Goal: Information Seeking & Learning: Get advice/opinions

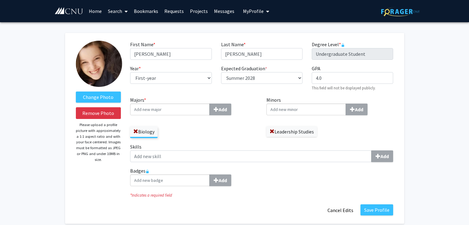
select select "first-year"
select select "42: summer_2028"
click at [103, 96] on label "Change Photo" at bounding box center [98, 96] width 45 height 11
click at [0, 0] on input "Change Photo" at bounding box center [0, 0] width 0 height 0
click at [108, 93] on label "Change Photo" at bounding box center [98, 96] width 45 height 11
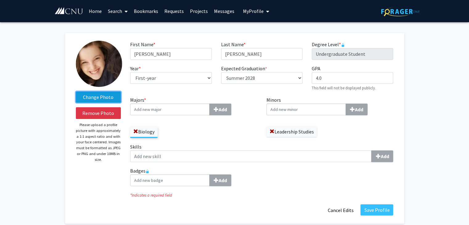
click at [0, 0] on input "Change Photo" at bounding box center [0, 0] width 0 height 0
click at [94, 93] on label "Change Photo" at bounding box center [98, 96] width 45 height 11
click at [0, 0] on input "Change Photo" at bounding box center [0, 0] width 0 height 0
click at [90, 100] on label "Change Photo" at bounding box center [98, 96] width 45 height 11
click at [0, 0] on input "Change Photo" at bounding box center [0, 0] width 0 height 0
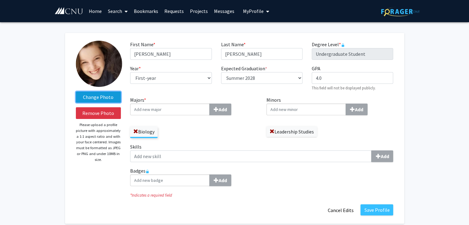
click at [120, 93] on label "Change Photo" at bounding box center [98, 96] width 45 height 11
click at [0, 0] on input "Change Photo" at bounding box center [0, 0] width 0 height 0
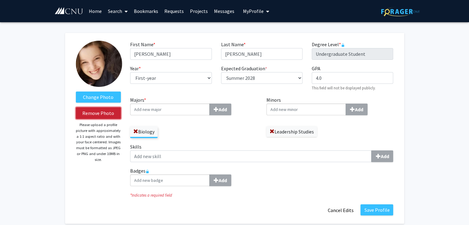
click at [112, 113] on button "Remove Photo" at bounding box center [98, 113] width 45 height 12
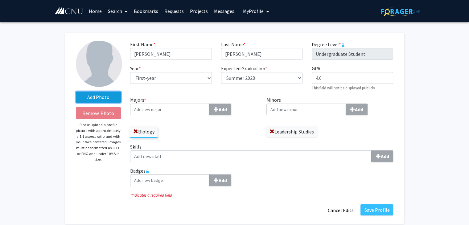
click at [102, 95] on label "Add Photo" at bounding box center [98, 96] width 45 height 11
click at [0, 0] on input "Add Photo" at bounding box center [0, 0] width 0 height 0
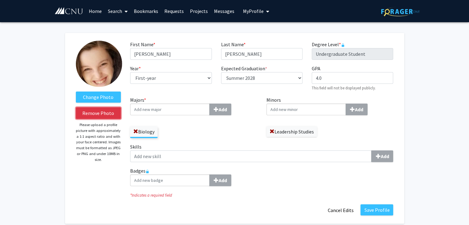
click at [102, 119] on button "Remove Photo" at bounding box center [98, 113] width 45 height 12
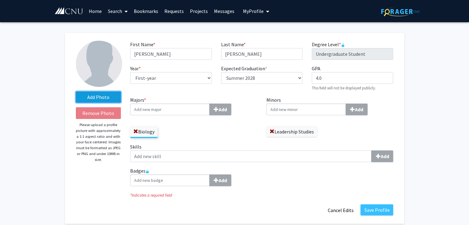
click at [99, 99] on label "Add Photo" at bounding box center [98, 96] width 45 height 11
click at [0, 0] on input "Add Photo" at bounding box center [0, 0] width 0 height 0
click at [117, 91] on label "Add Photo" at bounding box center [98, 96] width 45 height 11
click at [0, 0] on input "Add Photo" at bounding box center [0, 0] width 0 height 0
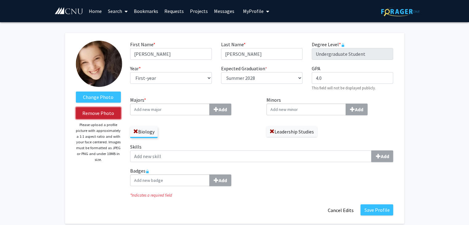
click at [94, 110] on button "Remove Photo" at bounding box center [98, 113] width 45 height 12
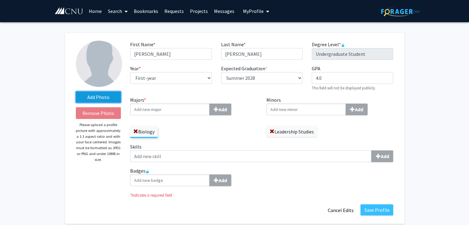
click at [88, 98] on label "Add Photo" at bounding box center [98, 96] width 45 height 11
click at [0, 0] on input "Add Photo" at bounding box center [0, 0] width 0 height 0
click at [89, 96] on label "Add Photo" at bounding box center [98, 96] width 45 height 11
click at [0, 0] on input "Add Photo" at bounding box center [0, 0] width 0 height 0
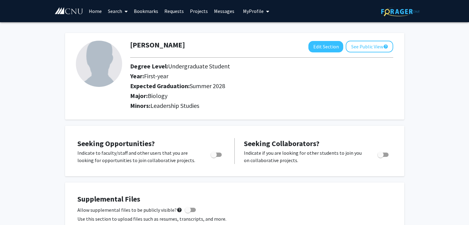
click at [324, 53] on div at bounding box center [261, 57] width 272 height 10
click at [320, 49] on button "Edit Section" at bounding box center [325, 46] width 35 height 11
select select "first-year"
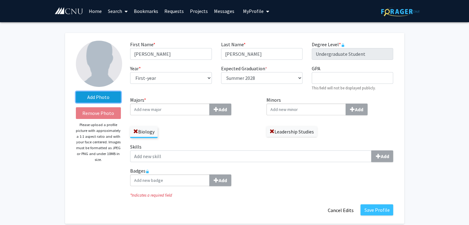
click at [90, 97] on label "Add Photo" at bounding box center [98, 96] width 45 height 11
click at [0, 0] on input "Add Photo" at bounding box center [0, 0] width 0 height 0
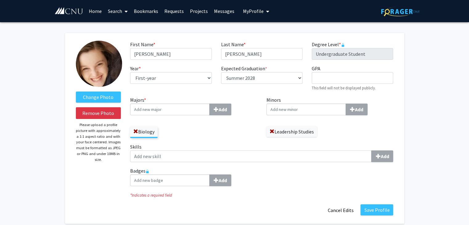
click at [274, 85] on div "Expected Graduation * required Select graduation term... Spring 2018 Summer 201…" at bounding box center [261, 78] width 91 height 26
click at [260, 80] on select "Select graduation term... Spring 2018 Summer 2018 Fall 2018 Winter 2018 Spring …" at bounding box center [261, 78] width 81 height 12
select select "46: summer_2029"
click at [221, 72] on select "Select graduation term... Spring 2018 Summer 2018 Fall 2018 Winter 2018 Spring …" at bounding box center [261, 78] width 81 height 12
click at [206, 136] on div "Biology" at bounding box center [193, 129] width 127 height 18
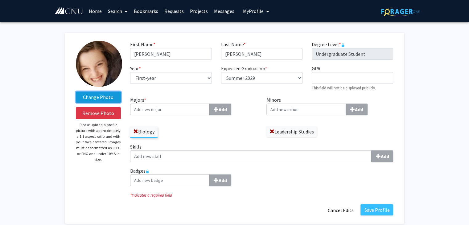
click at [101, 96] on label "Change Photo" at bounding box center [98, 96] width 45 height 11
click at [0, 0] on input "Change Photo" at bounding box center [0, 0] width 0 height 0
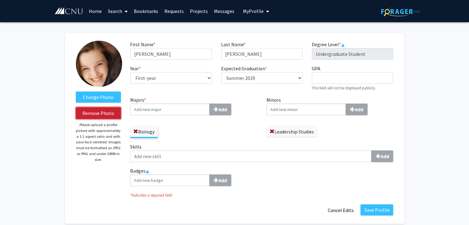
click at [102, 109] on button "Remove Photo" at bounding box center [98, 113] width 45 height 12
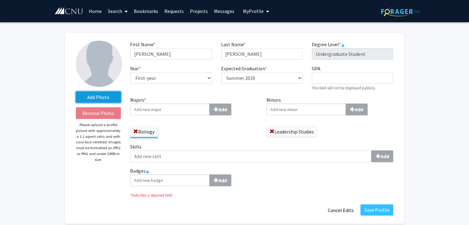
click at [97, 101] on label "Add Photo" at bounding box center [98, 96] width 45 height 11
click at [0, 0] on input "Add Photo" at bounding box center [0, 0] width 0 height 0
click at [108, 91] on label "Add Photo" at bounding box center [98, 96] width 45 height 11
click at [0, 0] on input "Add Photo" at bounding box center [0, 0] width 0 height 0
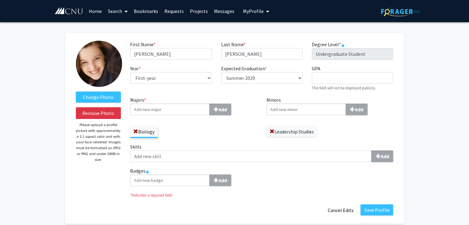
click at [221, 143] on label "Skills Add" at bounding box center [261, 152] width 263 height 19
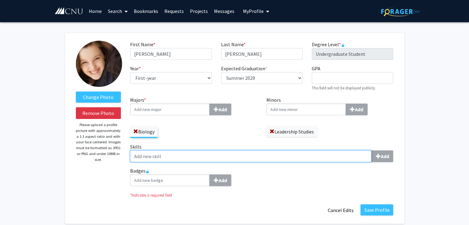
click at [221, 150] on input "Skills Add" at bounding box center [250, 156] width 241 height 12
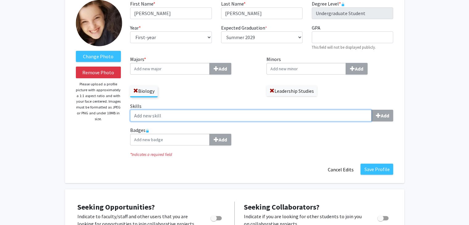
scroll to position [41, 0]
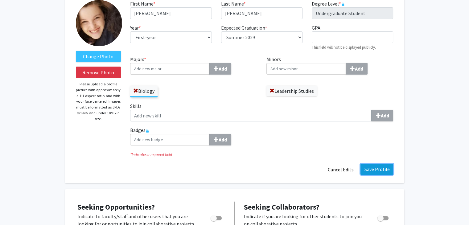
click at [378, 164] on button "Save Profile" at bounding box center [376, 169] width 33 height 11
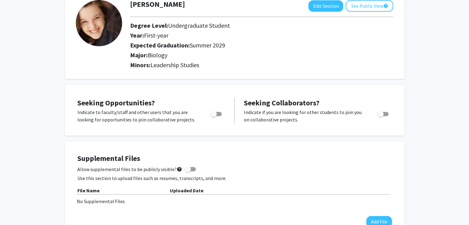
scroll to position [0, 0]
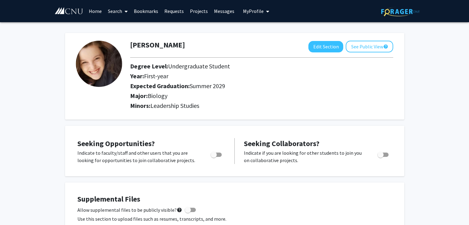
click at [195, 11] on link "Projects" at bounding box center [199, 11] width 24 height 22
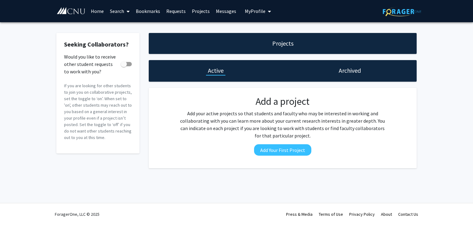
click at [329, 66] on div "Archived" at bounding box center [350, 71] width 134 height 22
click at [123, 17] on link "Search" at bounding box center [120, 11] width 26 height 22
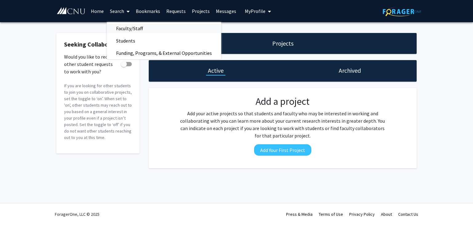
click at [127, 25] on span "Faculty/Staff" at bounding box center [129, 28] width 45 height 12
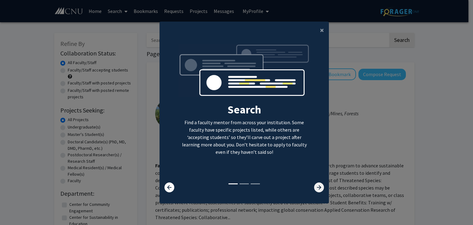
click at [319, 185] on icon at bounding box center [319, 187] width 10 height 10
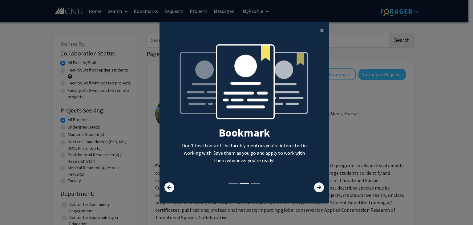
click at [319, 185] on icon at bounding box center [319, 187] width 10 height 10
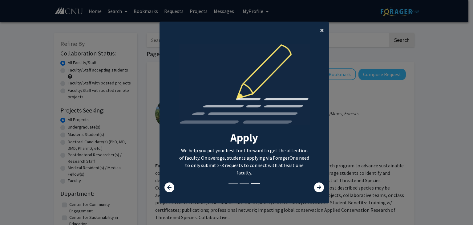
click at [316, 31] on button "×" at bounding box center [322, 30] width 14 height 17
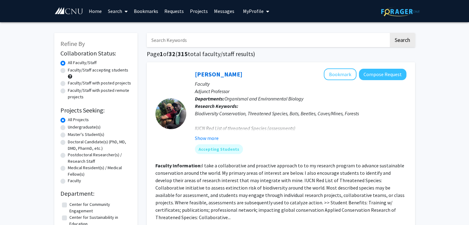
click at [83, 128] on label "Undergraduate(s)" at bounding box center [84, 127] width 33 height 6
click at [72, 128] on input "Undergraduate(s)" at bounding box center [70, 126] width 4 height 4
radio input "true"
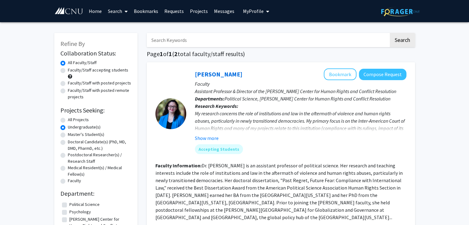
click at [81, 71] on label "Faculty/Staff accepting students" at bounding box center [98, 70] width 60 height 6
click at [72, 71] on input "Faculty/Staff accepting students" at bounding box center [70, 69] width 4 height 4
radio input "true"
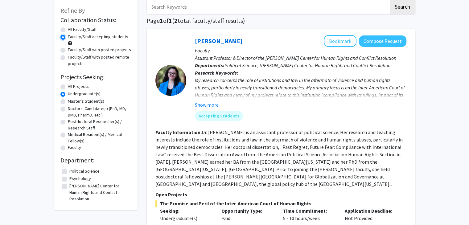
scroll to position [37, 0]
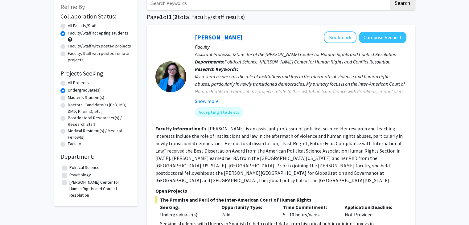
click at [87, 25] on label "All Faculty/Staff" at bounding box center [82, 25] width 29 height 6
click at [72, 25] on input "All Faculty/Staff" at bounding box center [70, 24] width 4 height 4
radio input "true"
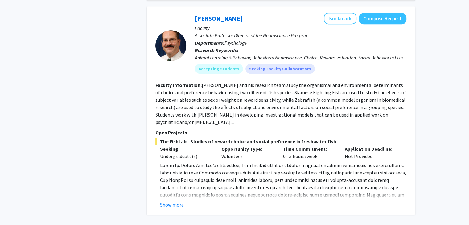
scroll to position [311, 0]
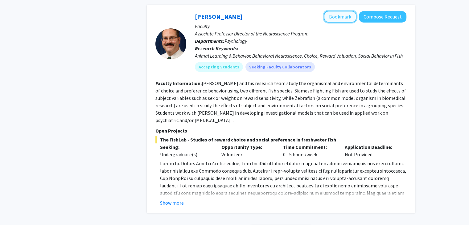
click at [332, 11] on button "Bookmark" at bounding box center [339, 17] width 33 height 12
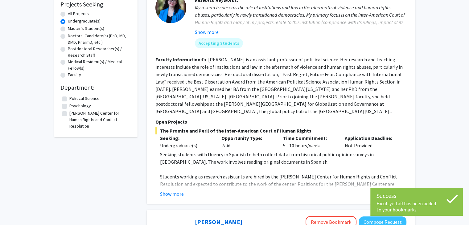
scroll to position [0, 0]
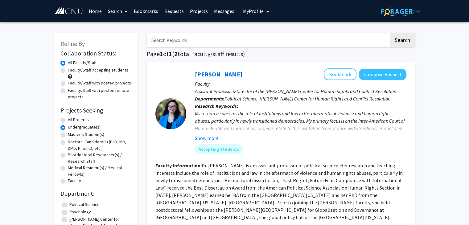
click at [80, 118] on label "All Projects" at bounding box center [78, 119] width 21 height 6
click at [72, 118] on input "All Projects" at bounding box center [70, 118] width 4 height 4
radio input "true"
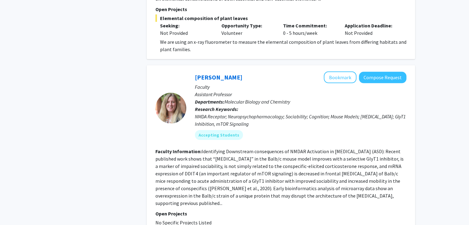
scroll to position [1928, 0]
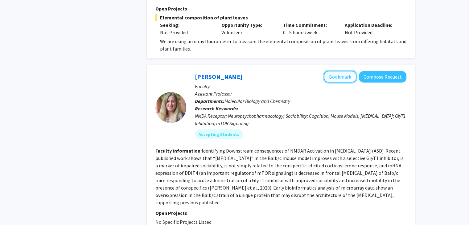
click at [335, 71] on button "Bookmark" at bounding box center [339, 77] width 33 height 12
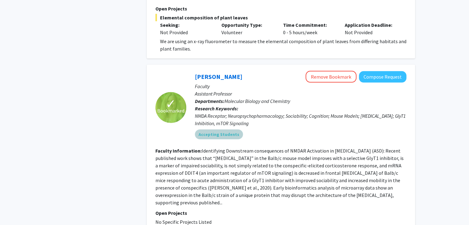
click at [353, 128] on div "Accepting Students" at bounding box center [300, 134] width 214 height 12
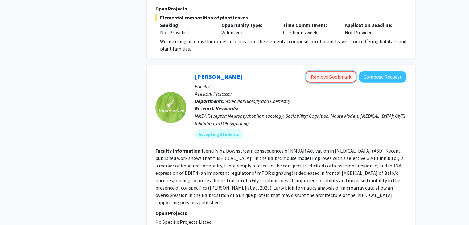
click at [338, 71] on button "Remove Bookmark" at bounding box center [330, 77] width 51 height 12
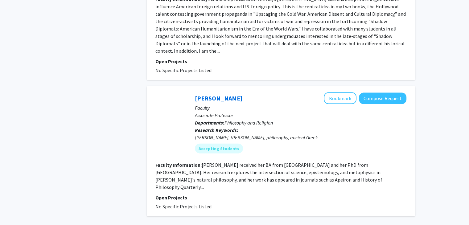
scroll to position [1330, 0]
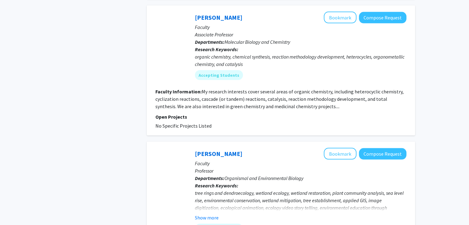
scroll to position [1372, 0]
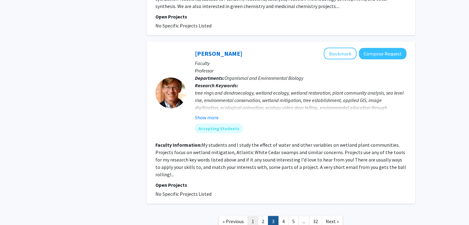
click at [252, 216] on link "1" at bounding box center [252, 221] width 10 height 11
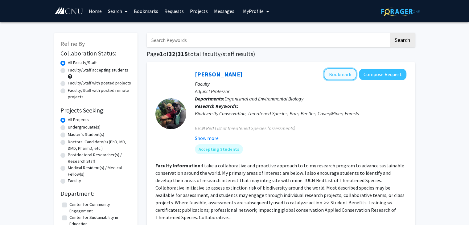
click at [335, 70] on button "Bookmark" at bounding box center [339, 74] width 33 height 12
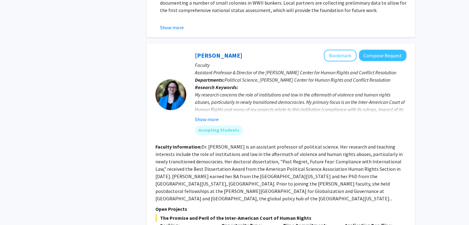
scroll to position [454, 0]
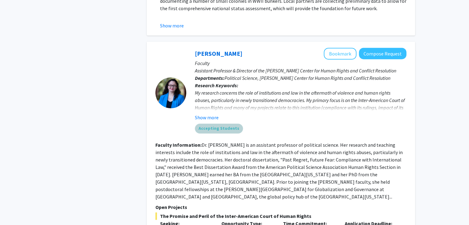
click at [284, 122] on div "Accepting Students" at bounding box center [300, 128] width 214 height 12
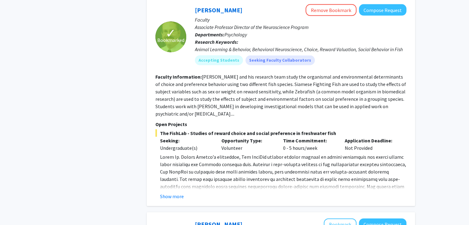
scroll to position [1248, 0]
click at [167, 192] on button "Show more" at bounding box center [172, 195] width 24 height 7
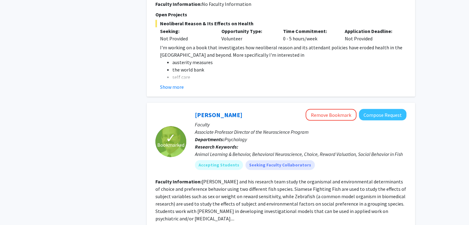
scroll to position [1141, 0]
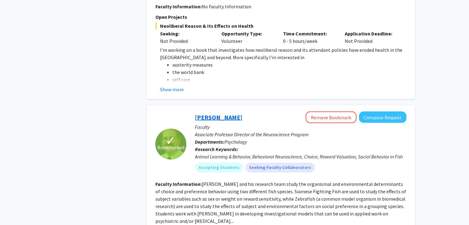
click at [205, 113] on link "Drew Velkey" at bounding box center [218, 117] width 47 height 8
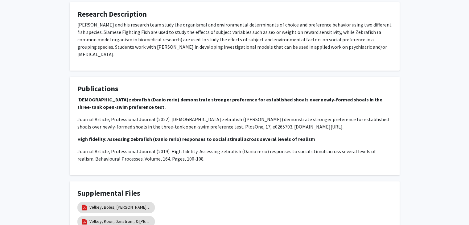
scroll to position [308, 0]
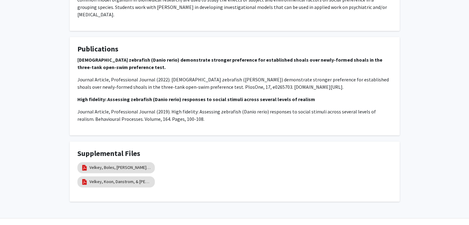
click at [299, 175] on div "Velkey, Koon, Danstrom, & Wiens (2022)" at bounding box center [234, 182] width 314 height 14
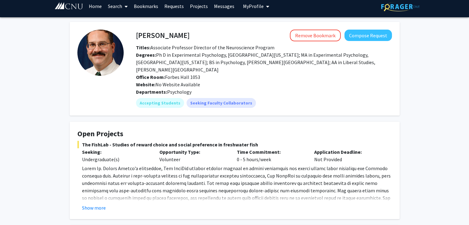
scroll to position [0, 0]
